Goal: Find specific page/section: Find specific page/section

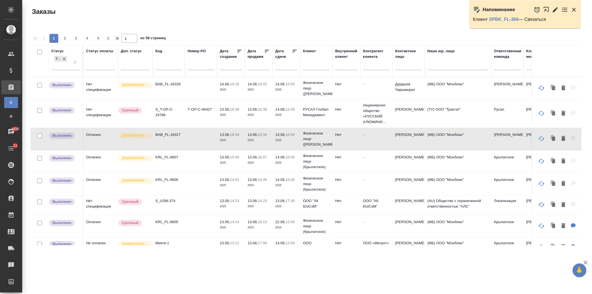
click at [282, 57] on div "Дата сдачи" at bounding box center [284, 53] width 17 height 11
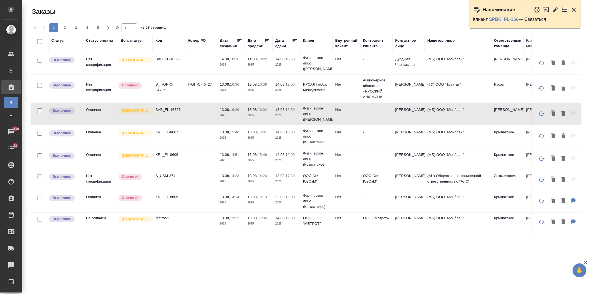
click at [284, 45] on div "Дата сдачи" at bounding box center [284, 43] width 17 height 11
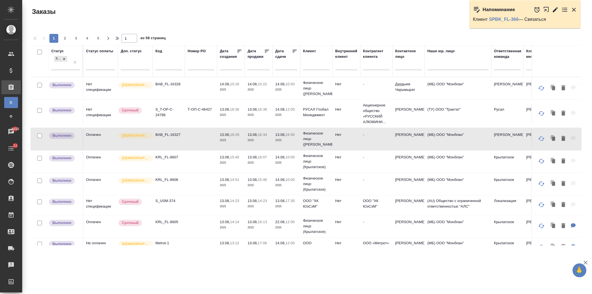
click at [294, 51] on icon at bounding box center [295, 51] width 4 height 3
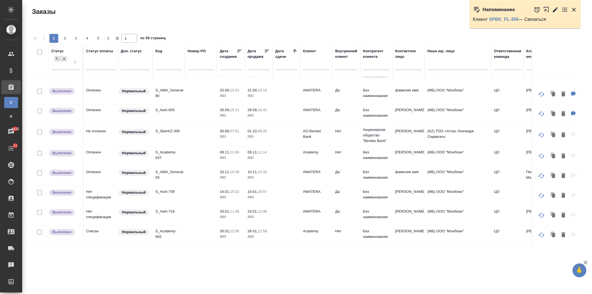
scroll to position [363, 0]
click at [83, 40] on span "4" at bounding box center [87, 39] width 9 height 6
type input "4"
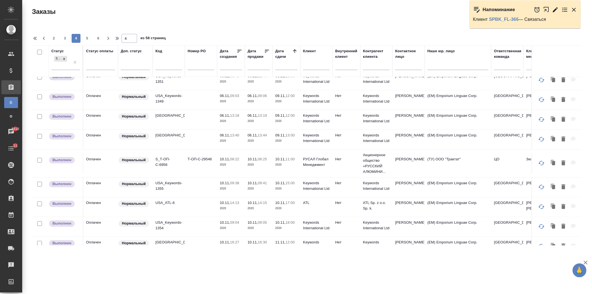
scroll to position [0, 0]
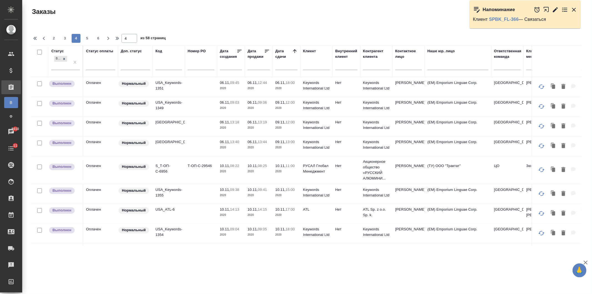
click at [297, 53] on icon at bounding box center [295, 51] width 6 height 6
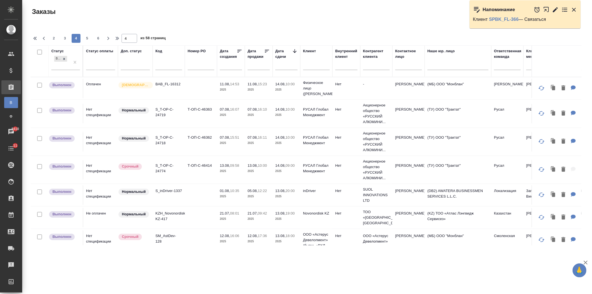
click at [280, 57] on div "Дата сдачи" at bounding box center [284, 53] width 17 height 11
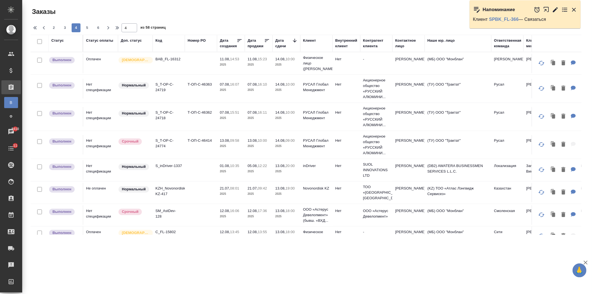
click at [280, 47] on div "Дата сдачи" at bounding box center [284, 43] width 17 height 11
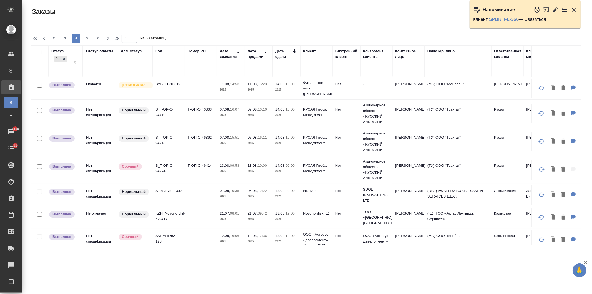
click at [281, 64] on input "text" at bounding box center [288, 66] width 19 height 8
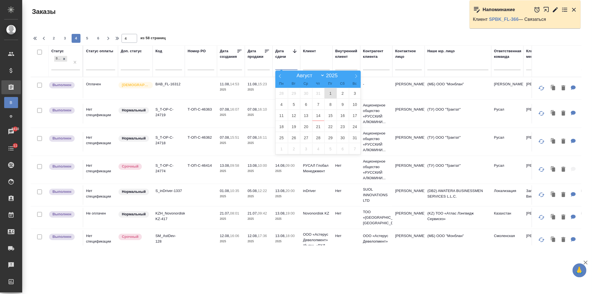
click at [328, 96] on span "1" at bounding box center [331, 93] width 12 height 11
type div "2025-07-31T21:00:00.000Z"
click at [331, 104] on span "8" at bounding box center [331, 104] width 12 height 11
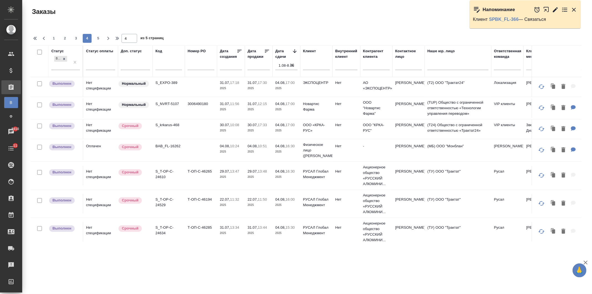
click at [508, 56] on div "Ответственная команда" at bounding box center [507, 53] width 27 height 11
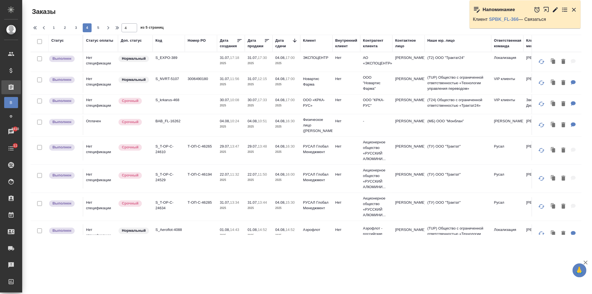
click at [501, 42] on div "Ответственная команда" at bounding box center [507, 43] width 27 height 11
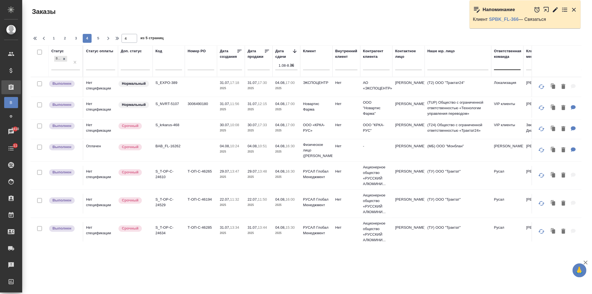
click at [511, 68] on div at bounding box center [507, 64] width 27 height 8
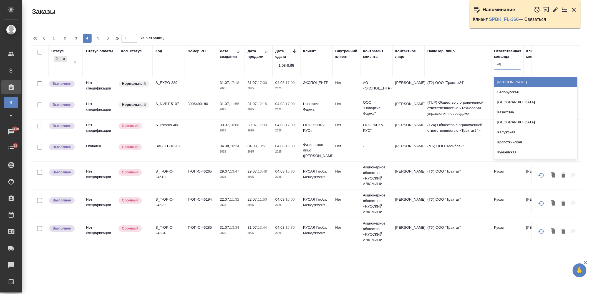
type input "кара"
click at [507, 84] on div "СПБ Караванная" at bounding box center [535, 82] width 83 height 10
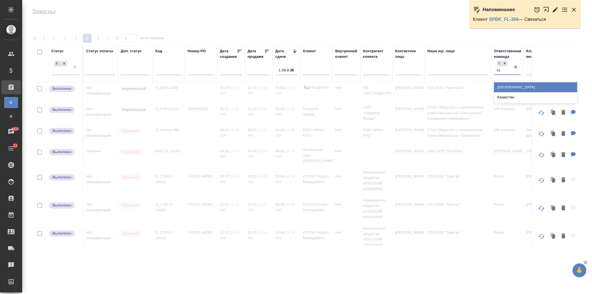
type input "каз"
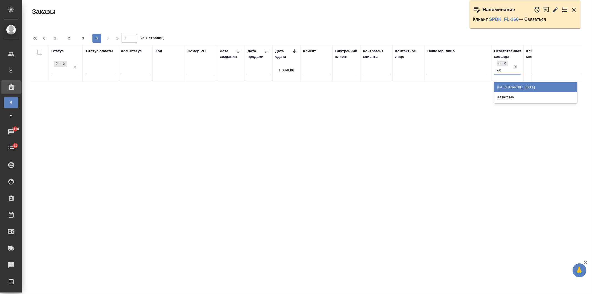
click at [508, 96] on div "Казахстан" at bounding box center [535, 97] width 83 height 10
type input "1"
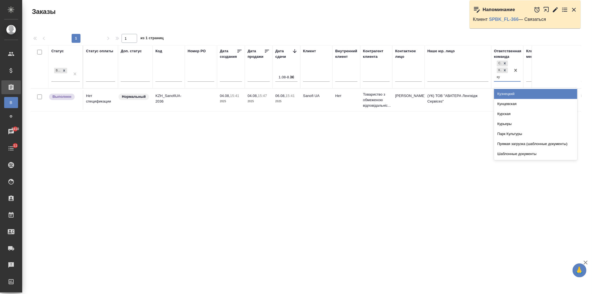
type input "кун"
click at [504, 91] on div "Кунцевская" at bounding box center [535, 94] width 83 height 10
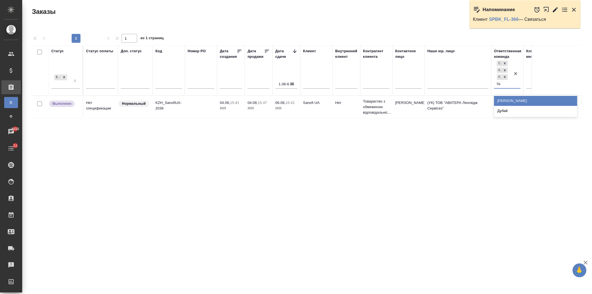
type input "баб"
click at [511, 100] on div "[PERSON_NAME]" at bounding box center [535, 101] width 83 height 10
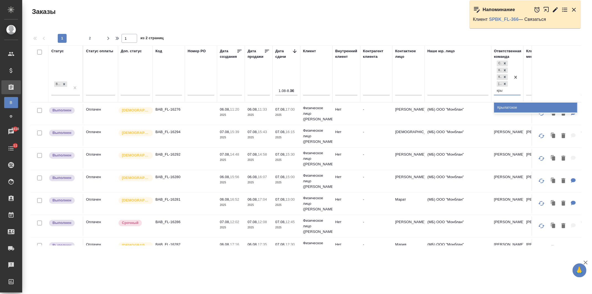
type input "крыл"
click at [511, 106] on div "Крылатское" at bounding box center [535, 107] width 83 height 10
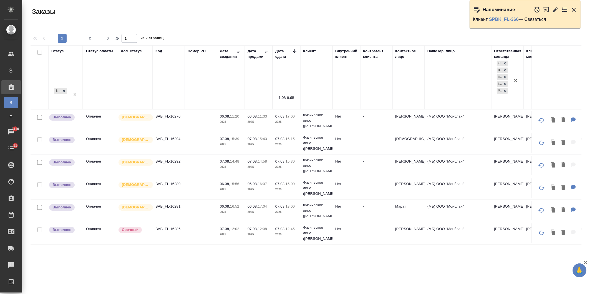
type input "сити"
click at [509, 113] on div "Сити" at bounding box center [535, 114] width 83 height 10
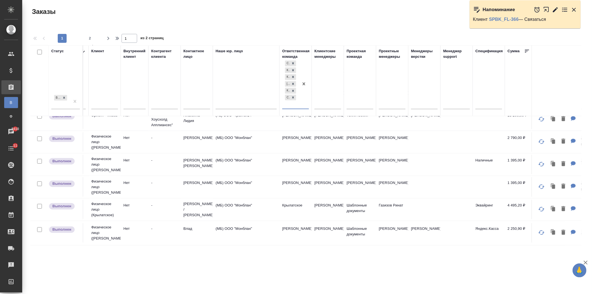
scroll to position [440, 0]
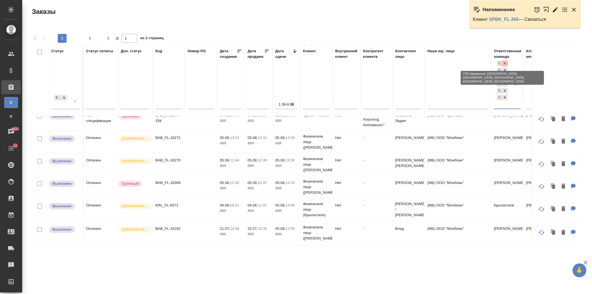
click at [506, 63] on icon at bounding box center [505, 63] width 4 height 4
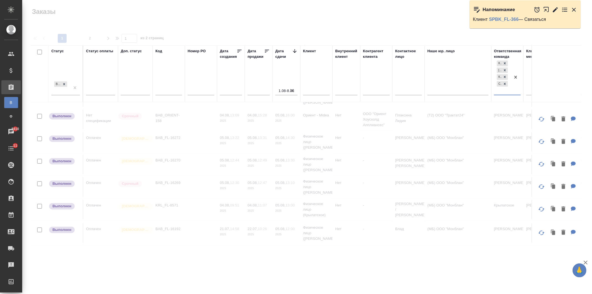
scroll to position [420, 0]
